Goal: Task Accomplishment & Management: Manage account settings

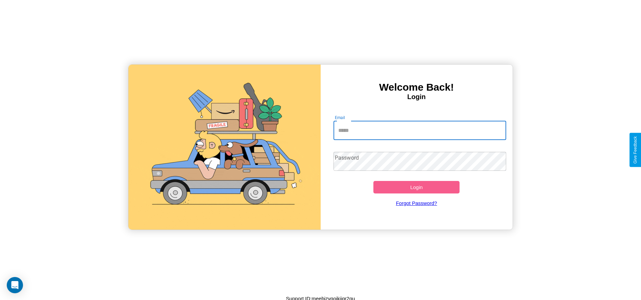
click at [420, 130] on input "Email" at bounding box center [419, 130] width 173 height 19
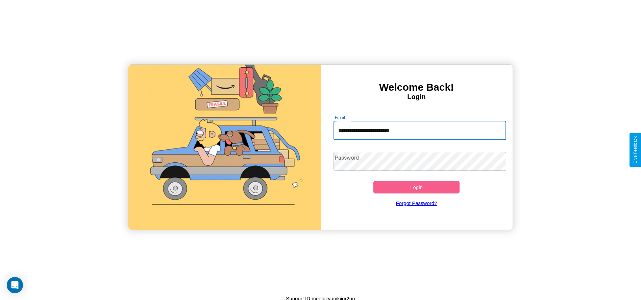
type input "**********"
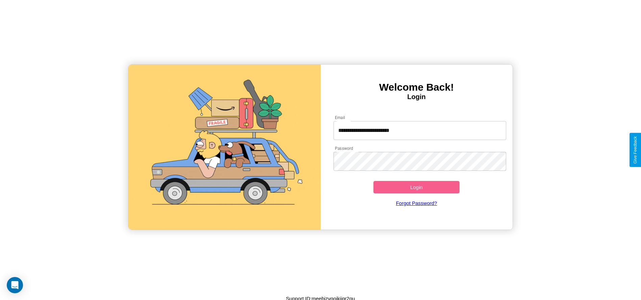
click at [416, 187] on button "Login" at bounding box center [416, 187] width 86 height 12
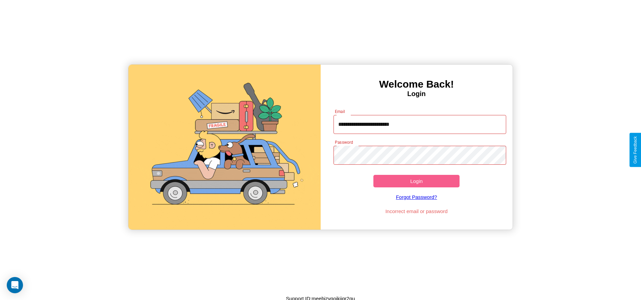
click at [416, 181] on button "Login" at bounding box center [416, 181] width 86 height 12
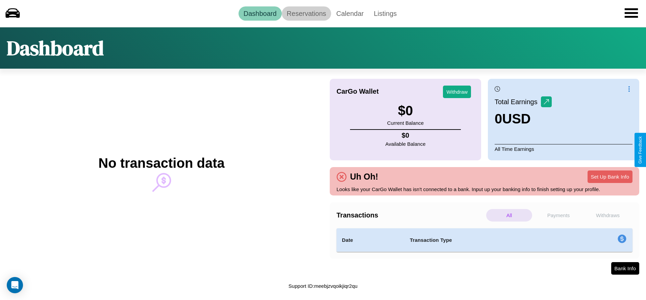
click at [306, 13] on link "Reservations" at bounding box center [307, 13] width 50 height 14
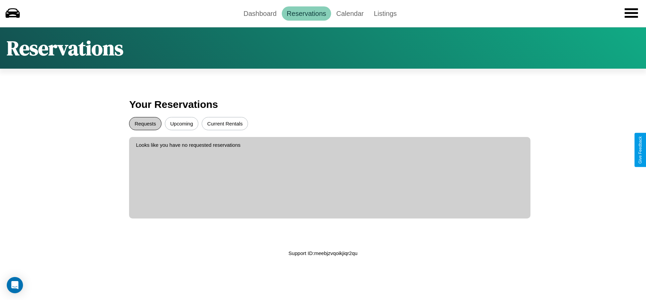
click at [145, 123] on button "Requests" at bounding box center [145, 123] width 32 height 13
click at [225, 123] on button "Current Rentals" at bounding box center [225, 123] width 46 height 13
